Goal: Find specific page/section: Find specific page/section

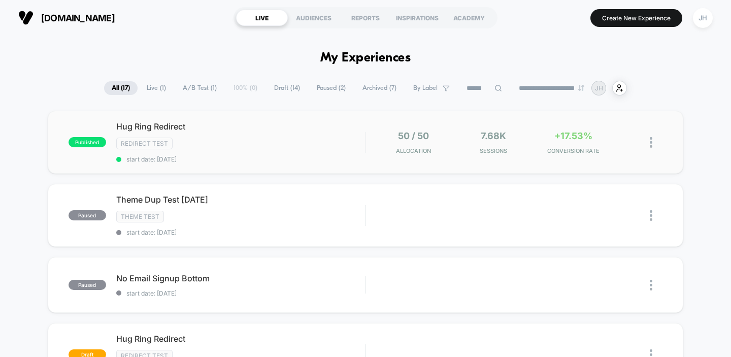
click at [479, 122] on div "published Hug Ring Redirect Redirect Test start date: [DATE] 50 / 50 Allocation…" at bounding box center [366, 142] width 636 height 63
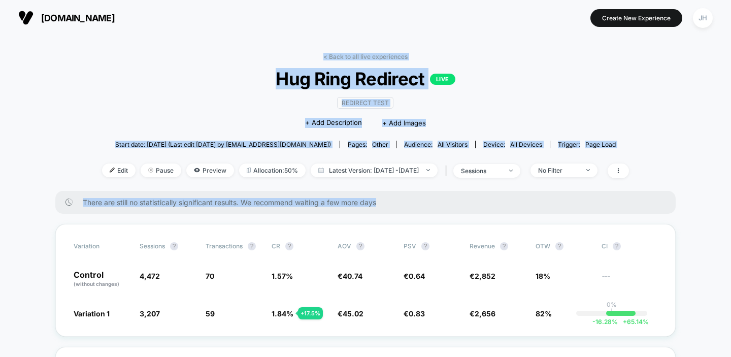
drag, startPoint x: 184, startPoint y: 210, endPoint x: 243, endPoint y: 49, distance: 171.6
